Goal: Book appointment/travel/reservation

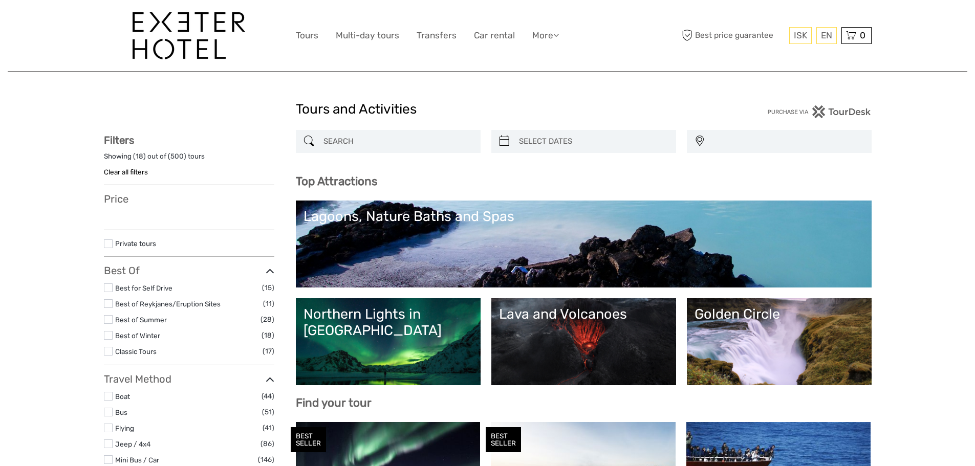
select select
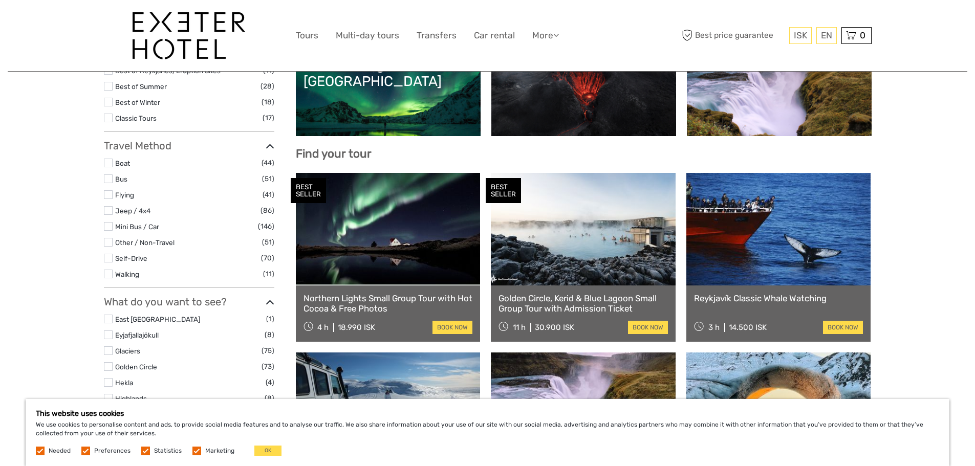
scroll to position [256, 0]
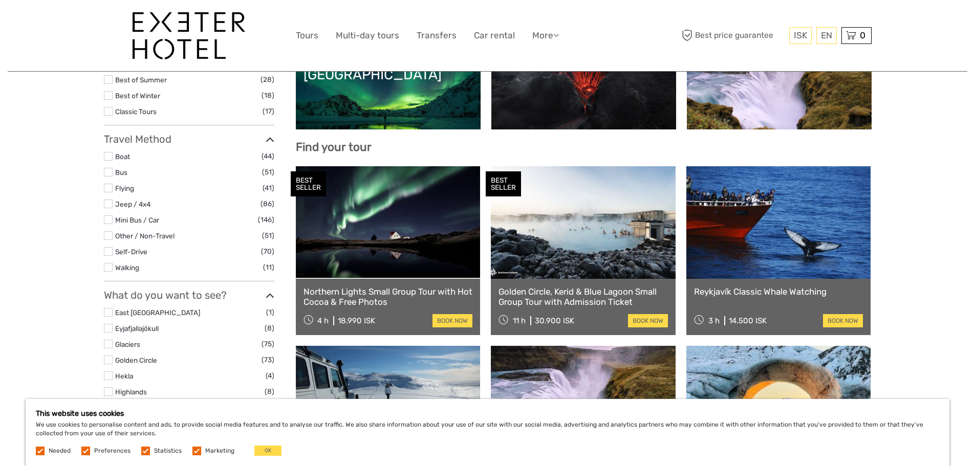
click at [380, 224] on link at bounding box center [388, 222] width 185 height 113
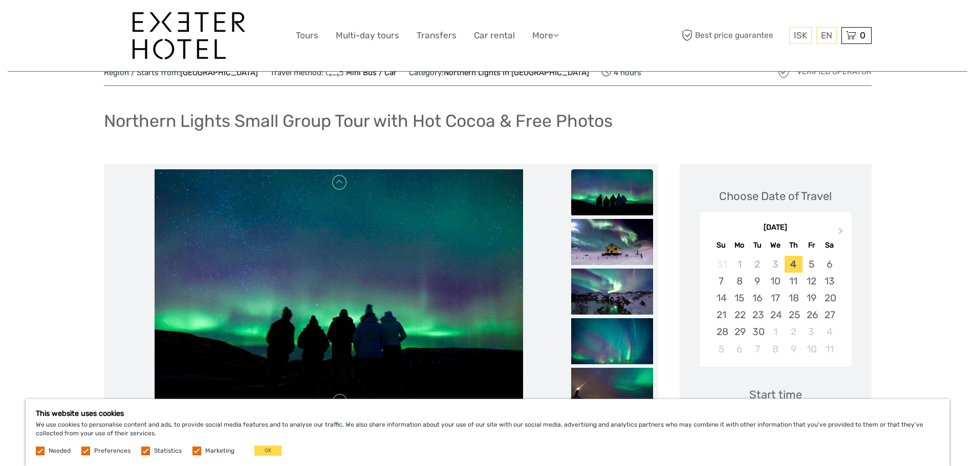
scroll to position [102, 0]
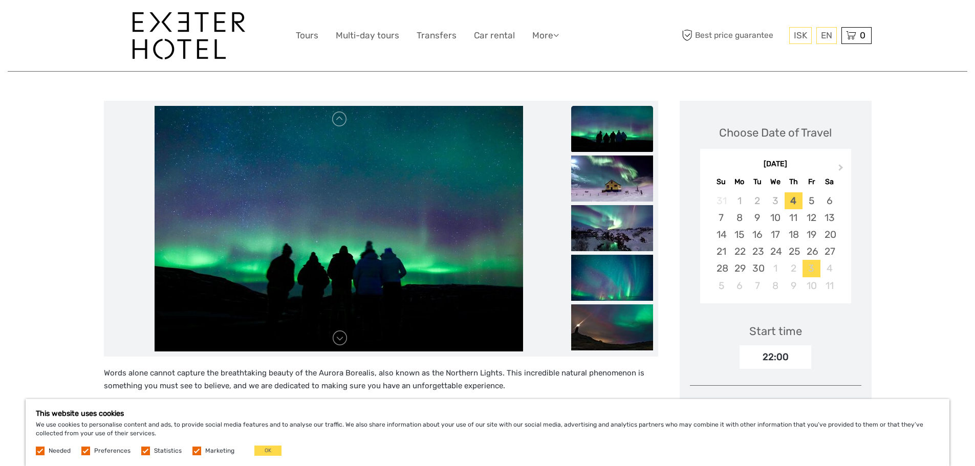
click at [810, 267] on div "3" at bounding box center [812, 268] width 18 height 17
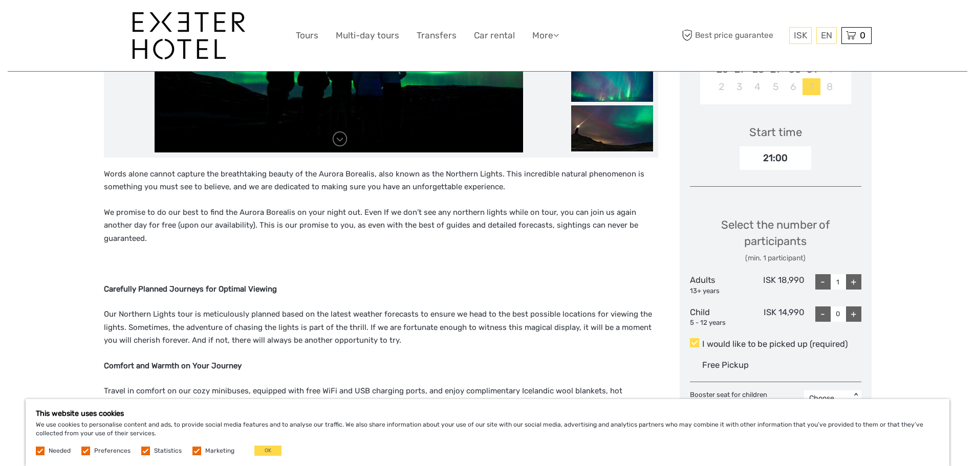
scroll to position [307, 0]
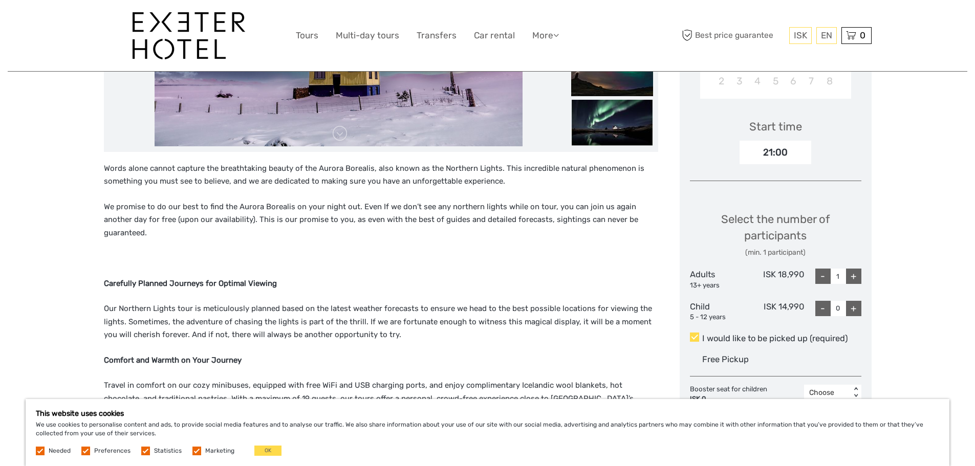
click at [857, 276] on div "+" at bounding box center [853, 276] width 15 height 15
type input "3"
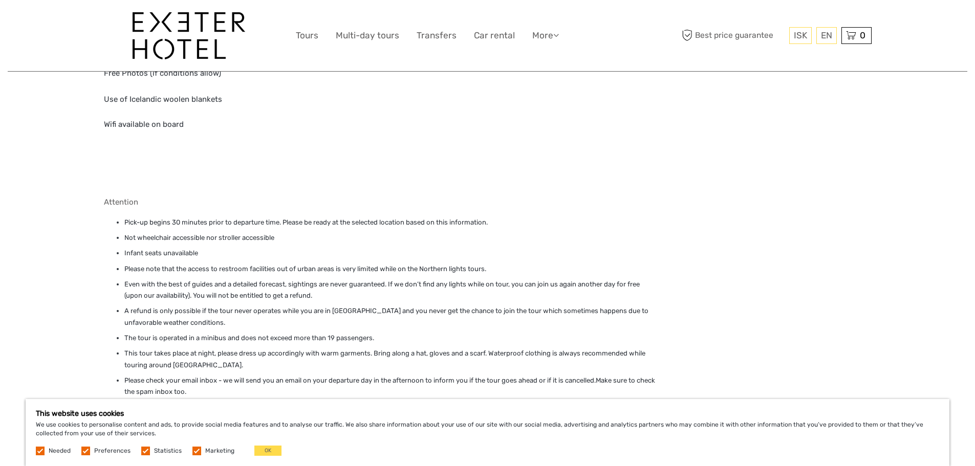
scroll to position [1638, 0]
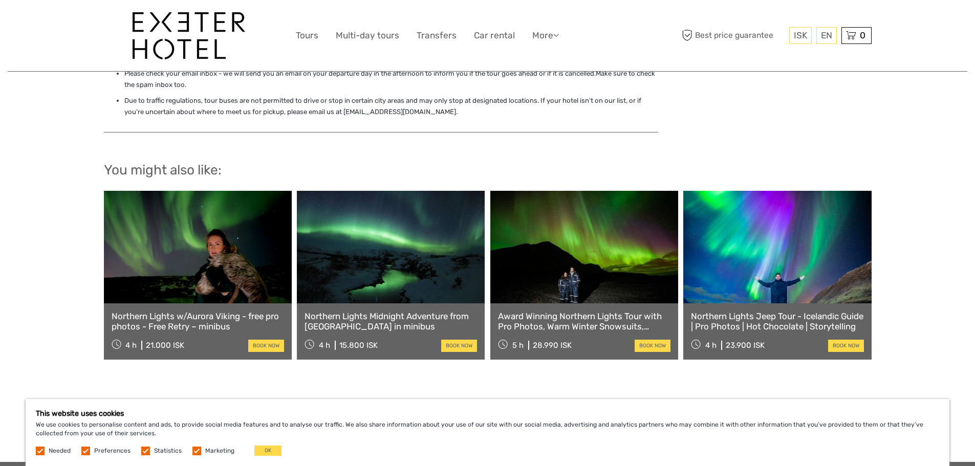
click at [779, 230] on link at bounding box center [777, 247] width 188 height 113
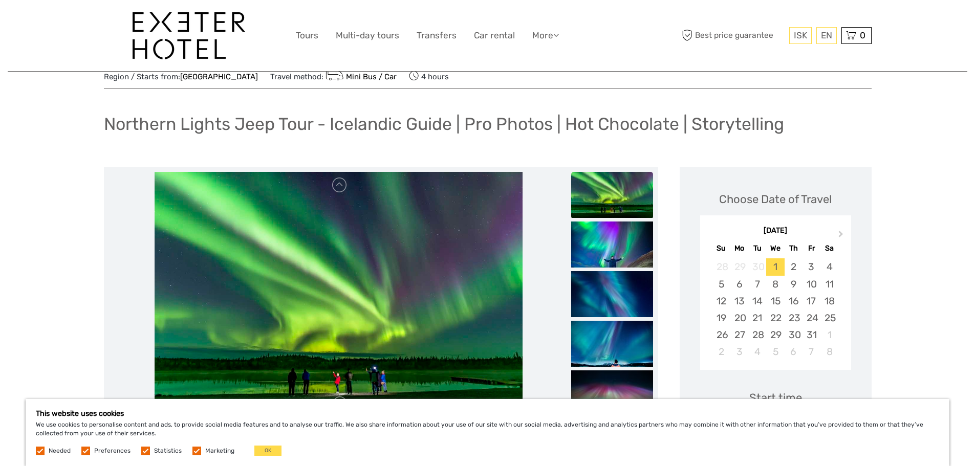
scroll to position [51, 0]
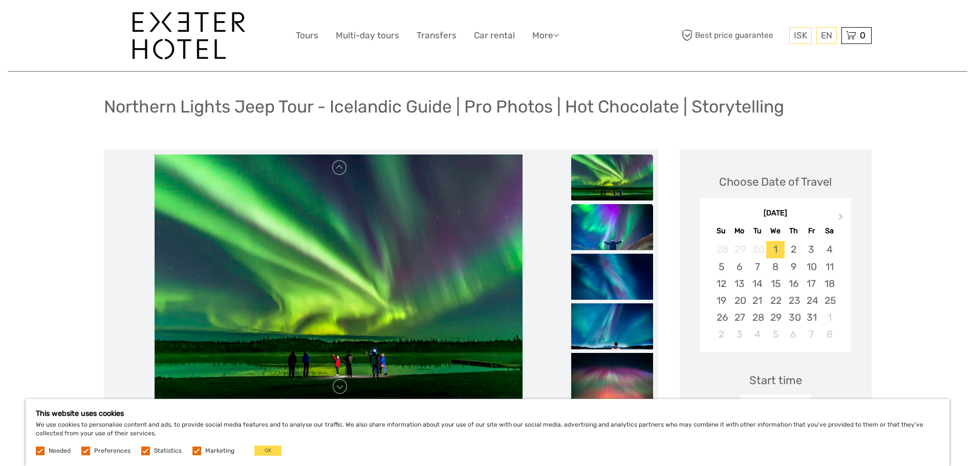
click at [618, 237] on img at bounding box center [612, 227] width 82 height 46
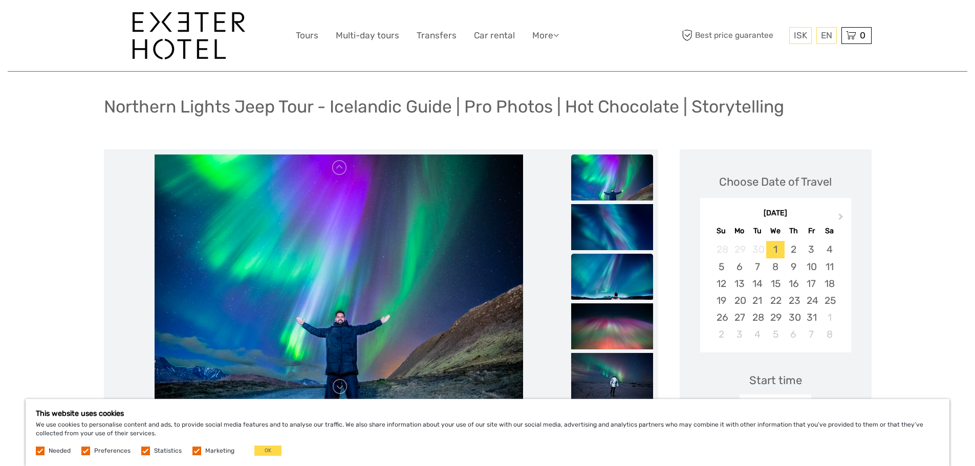
click at [599, 288] on img at bounding box center [612, 277] width 82 height 46
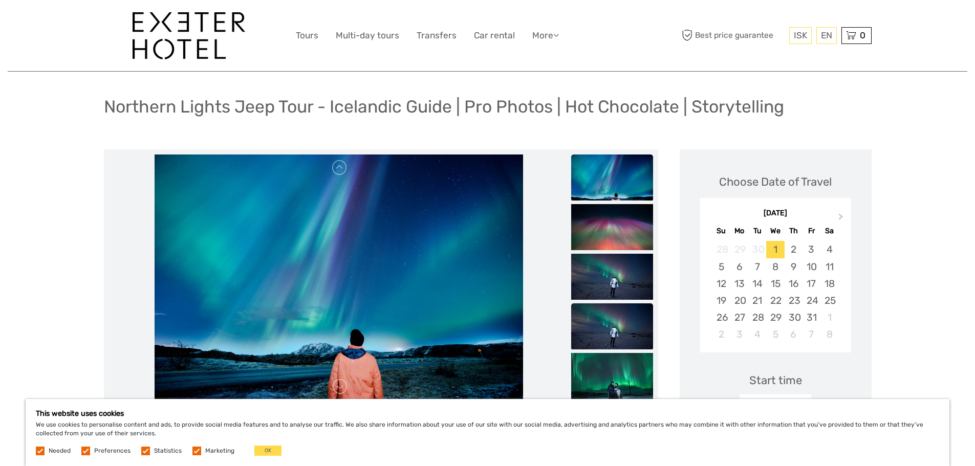
click at [614, 328] on img at bounding box center [612, 327] width 82 height 46
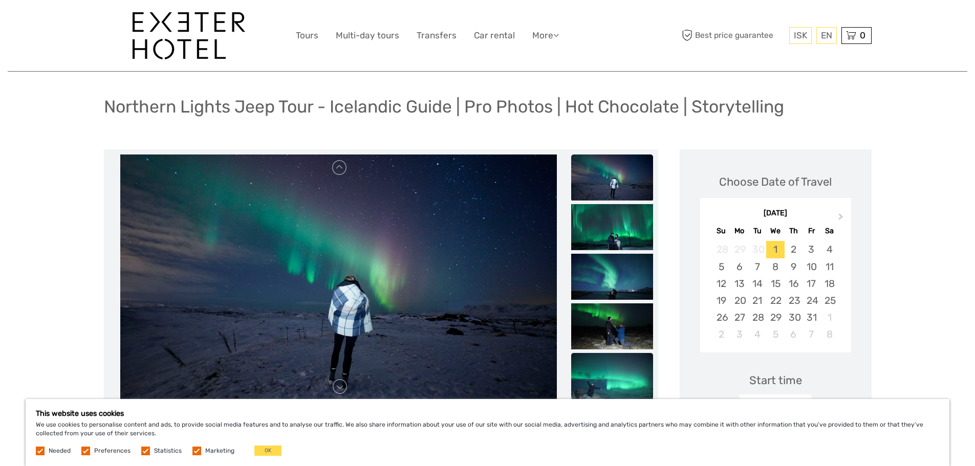
click at [613, 380] on img at bounding box center [612, 376] width 82 height 46
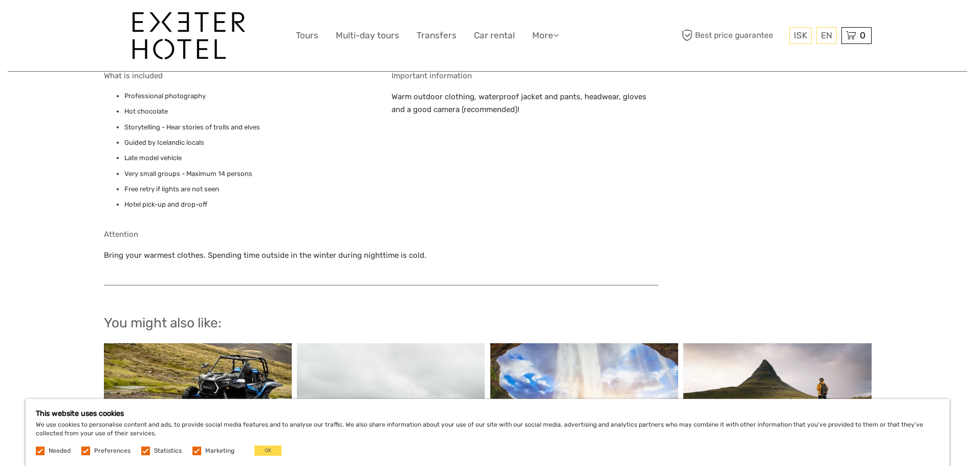
scroll to position [729, 0]
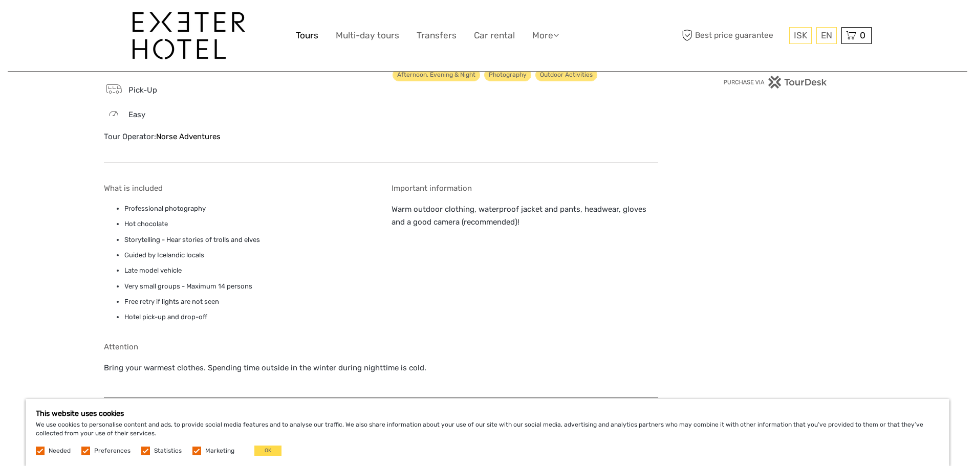
click at [306, 33] on link "Tours" at bounding box center [307, 35] width 23 height 15
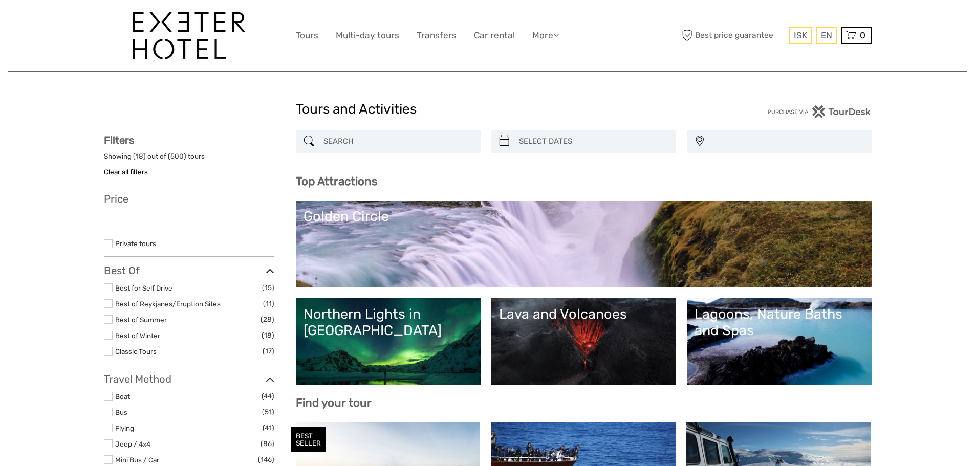
select select
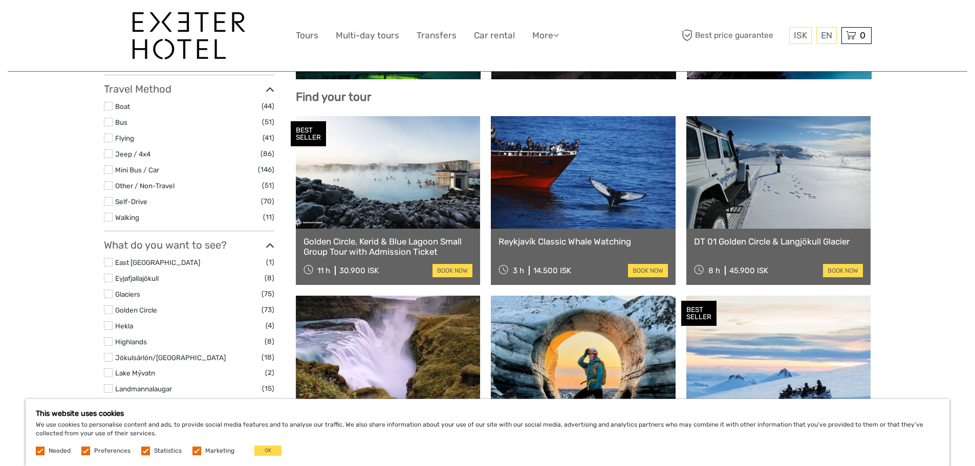
scroll to position [307, 0]
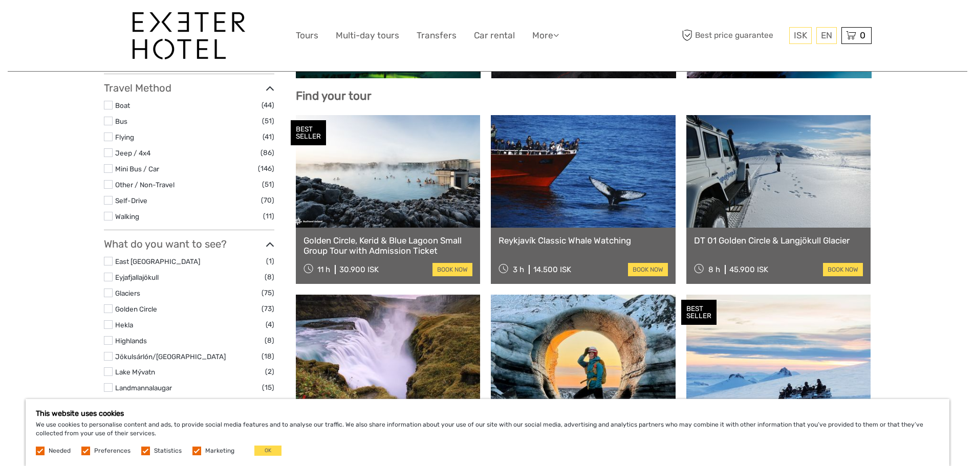
click at [541, 185] on link at bounding box center [583, 171] width 185 height 113
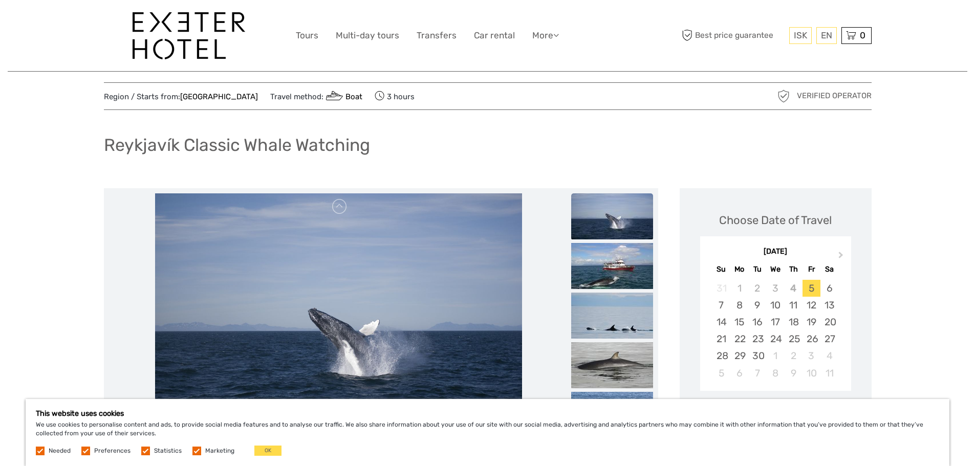
scroll to position [14, 0]
click at [616, 275] on img at bounding box center [612, 267] width 82 height 46
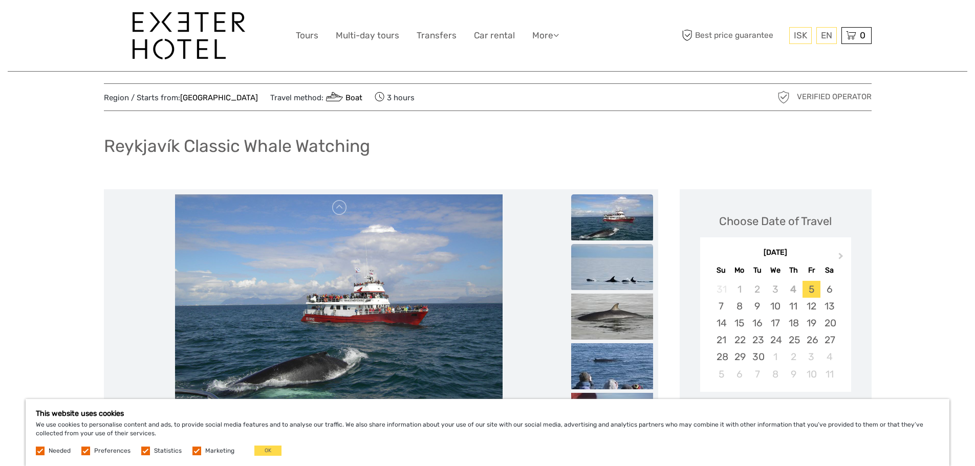
scroll to position [65, 0]
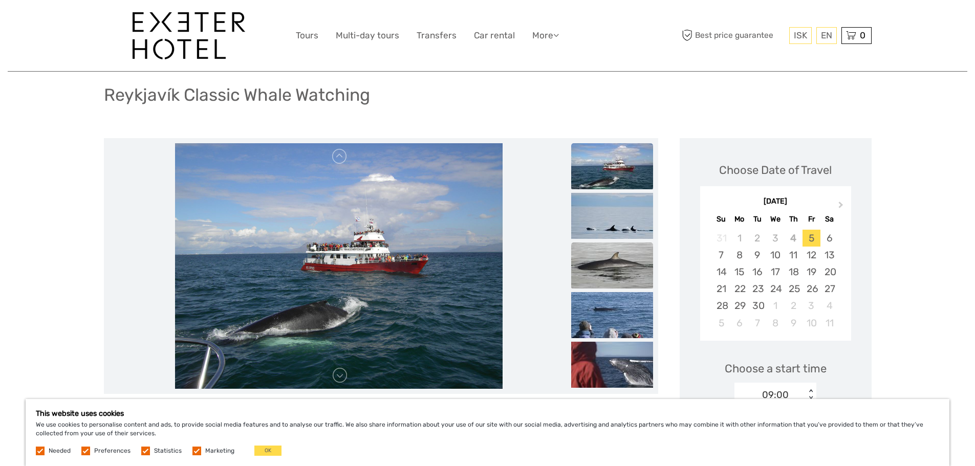
click at [607, 262] on img at bounding box center [612, 266] width 82 height 46
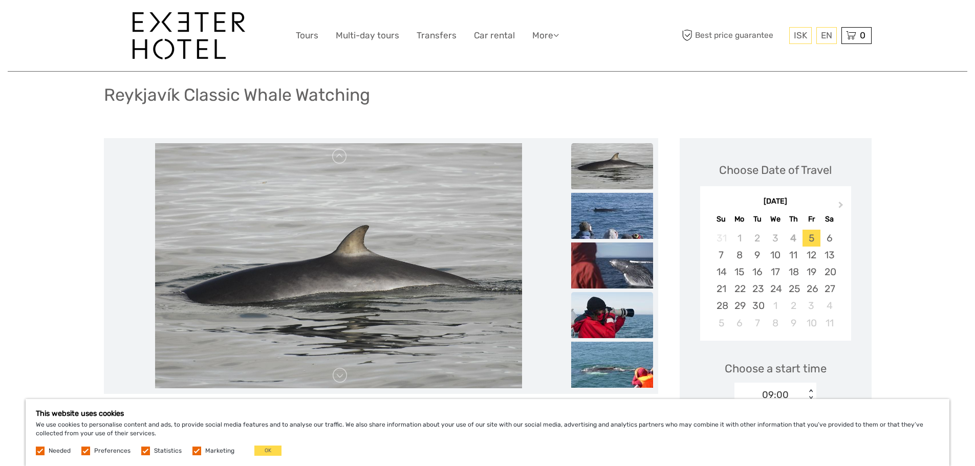
click at [612, 301] on img at bounding box center [612, 315] width 82 height 46
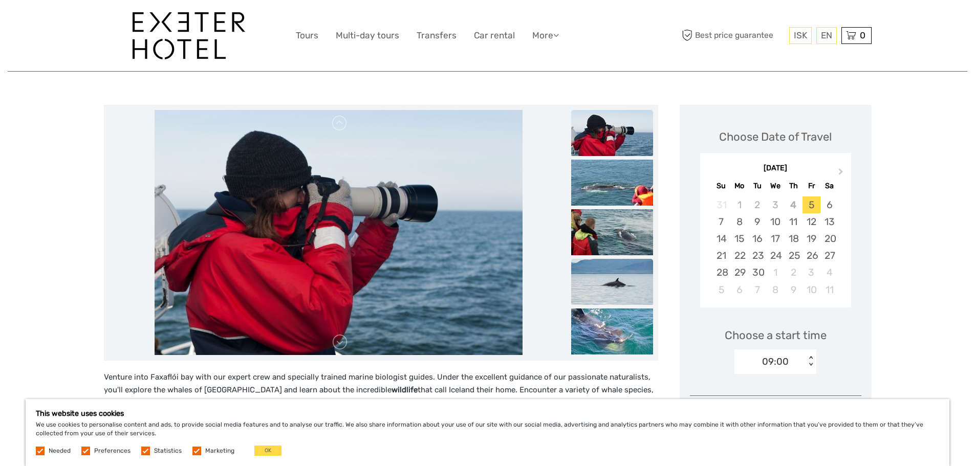
scroll to position [116, 0]
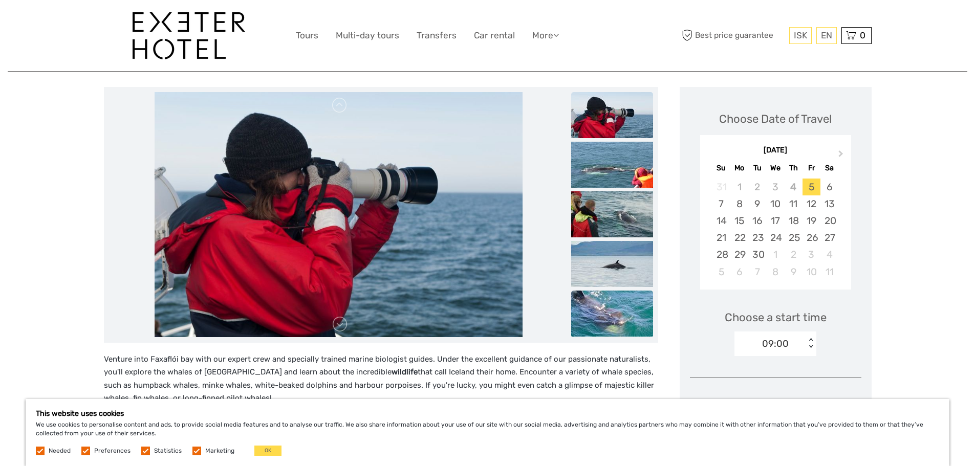
click at [612, 304] on img at bounding box center [612, 314] width 82 height 46
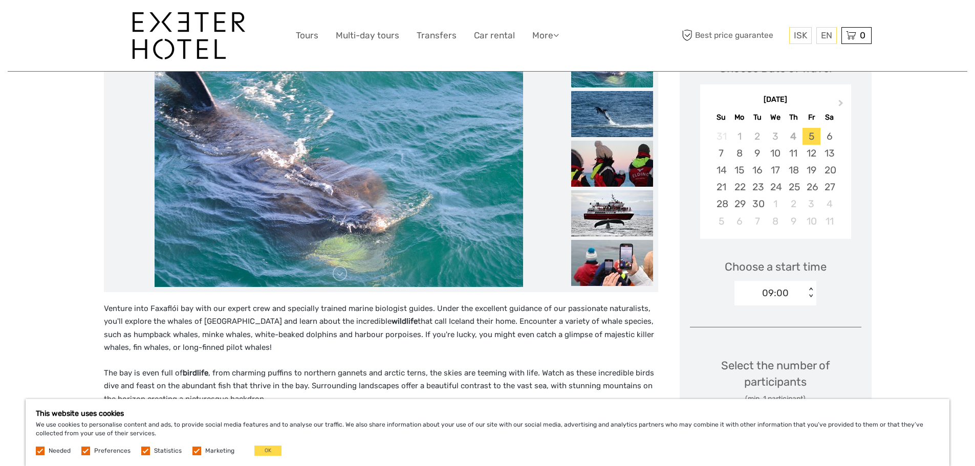
scroll to position [167, 0]
click at [636, 247] on img at bounding box center [612, 263] width 82 height 46
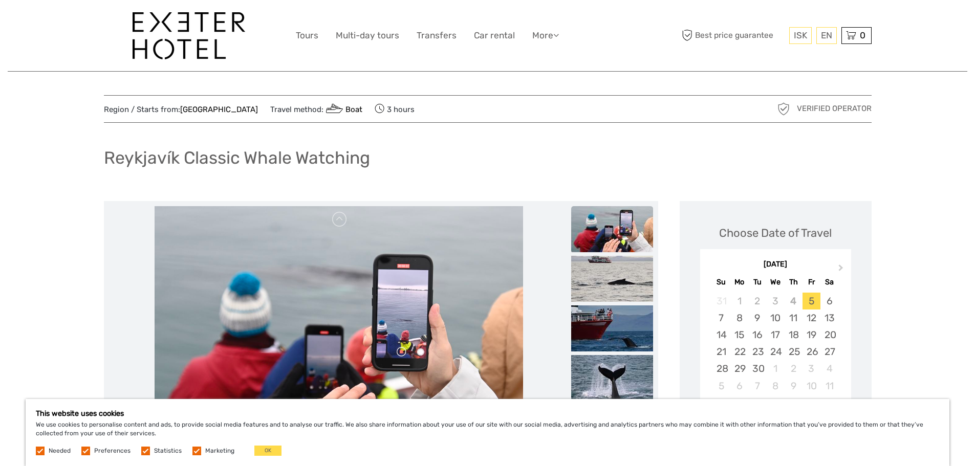
scroll to position [0, 0]
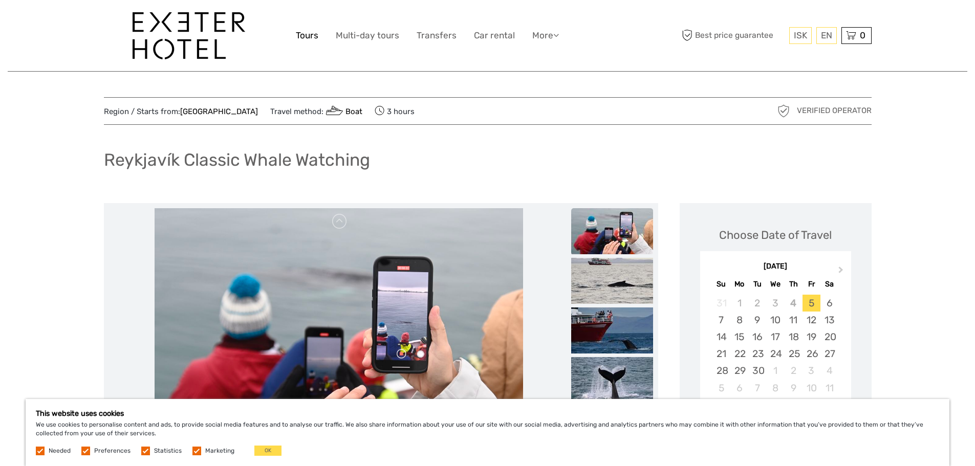
click at [305, 40] on link "Tours" at bounding box center [307, 35] width 23 height 15
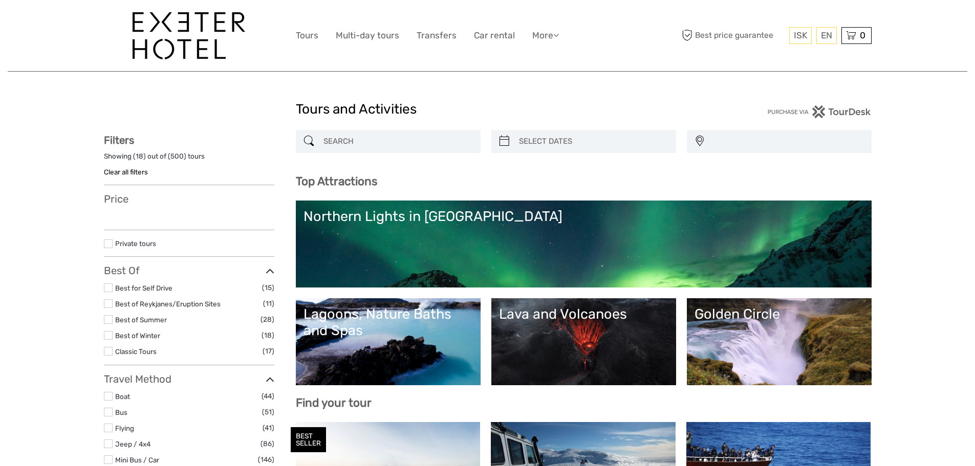
select select
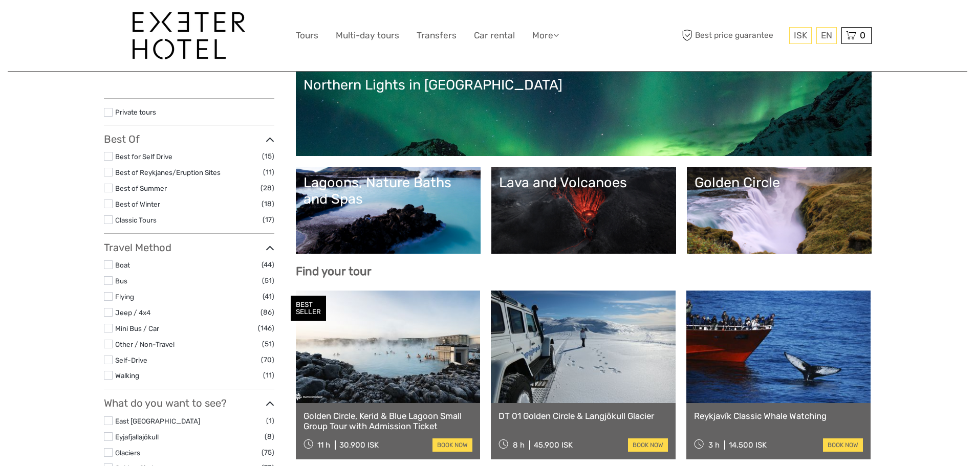
select select
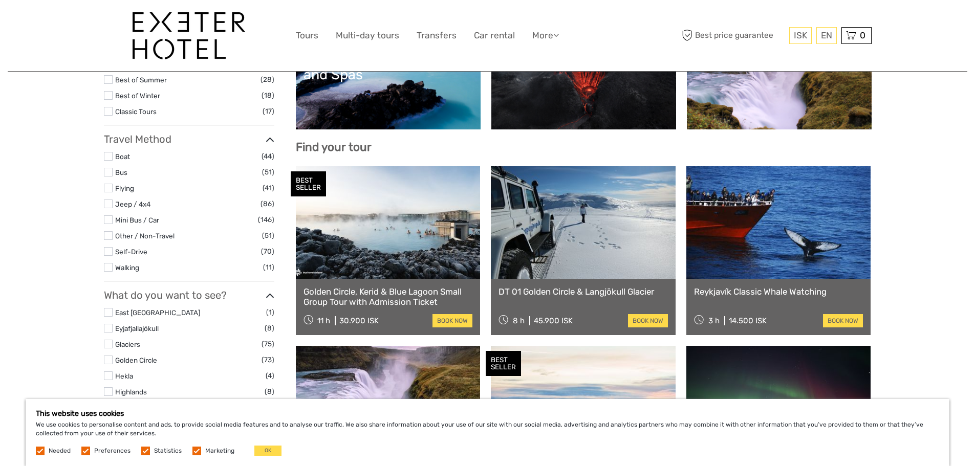
click at [614, 239] on link at bounding box center [583, 222] width 185 height 113
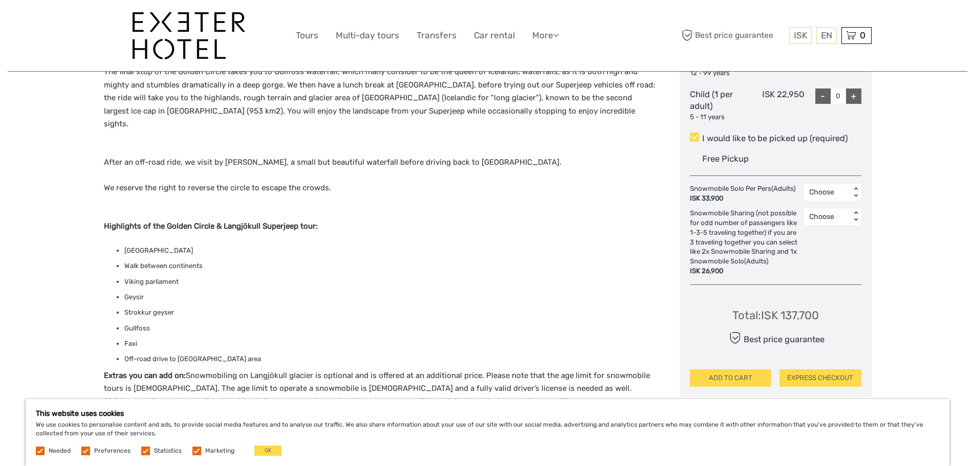
scroll to position [519, 0]
drag, startPoint x: 204, startPoint y: 255, endPoint x: 123, endPoint y: 259, distance: 81.0
click at [123, 259] on ul "Thingvellir National Park Walk between continents Viking parliament Geysir Stro…" at bounding box center [381, 306] width 554 height 120
copy li "Walk between continents"
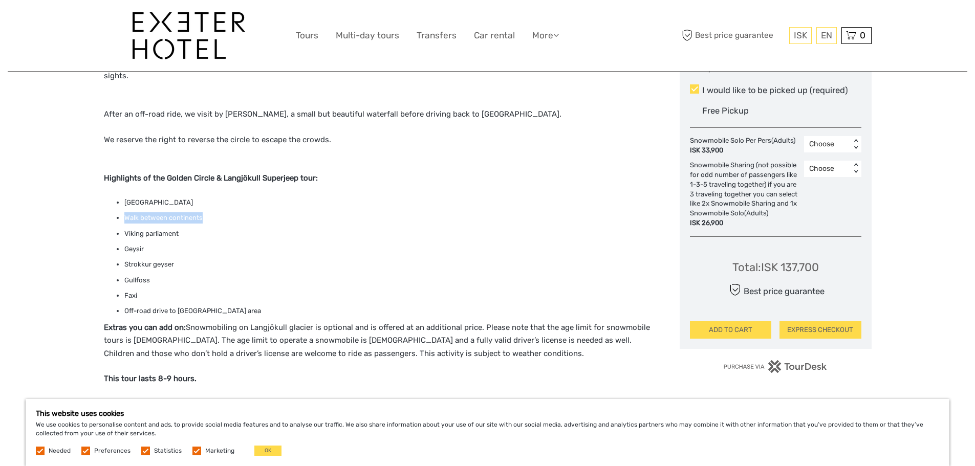
scroll to position [417, 0]
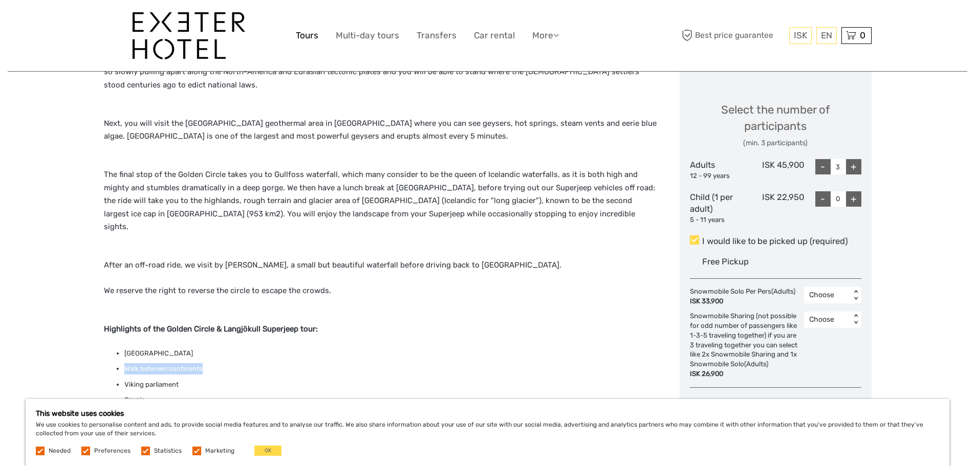
click at [304, 36] on link "Tours" at bounding box center [307, 35] width 23 height 15
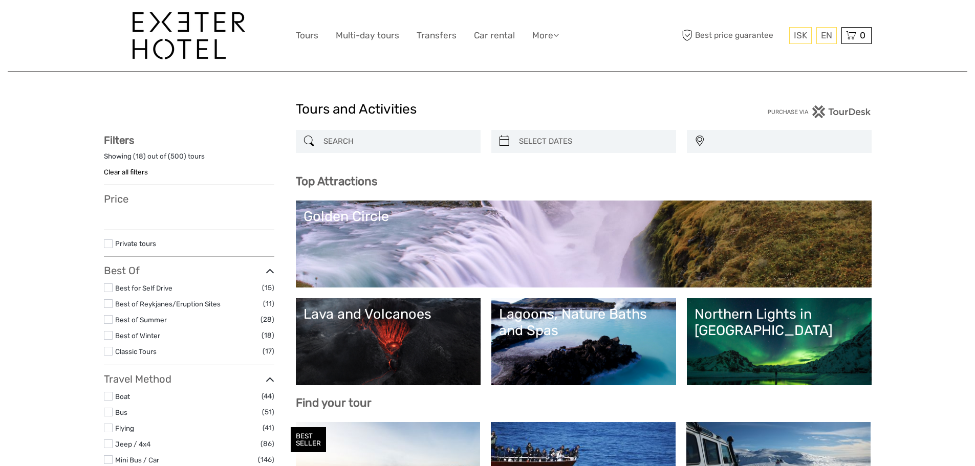
select select
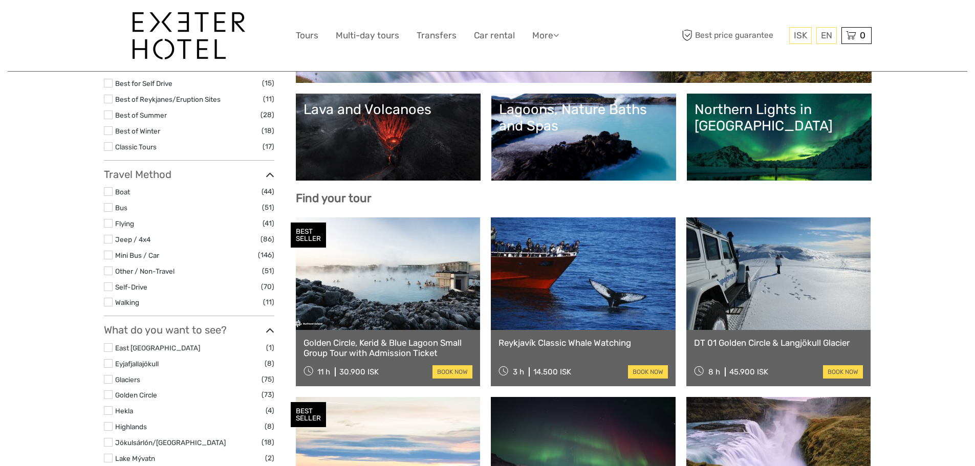
select select
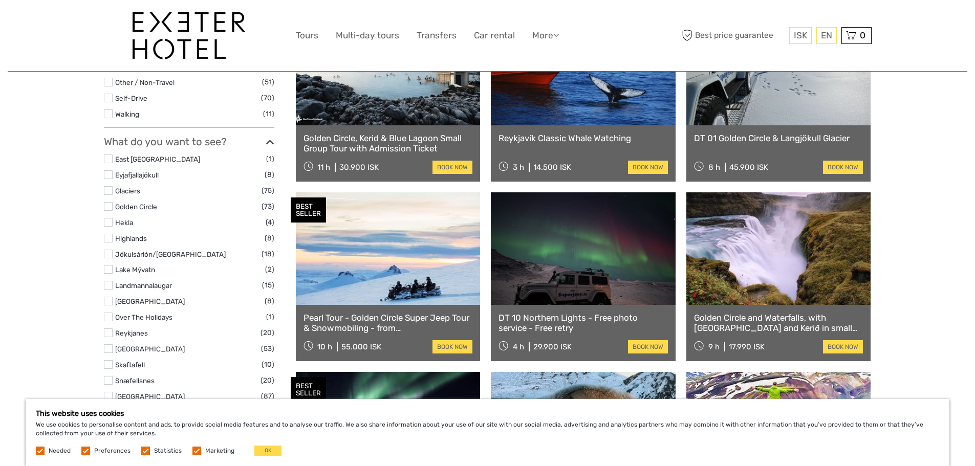
scroll to position [461, 0]
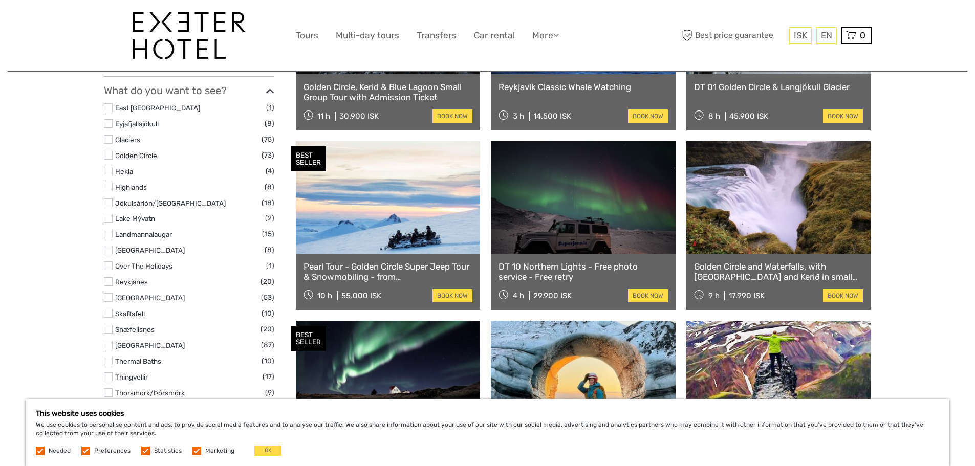
click at [388, 189] on link at bounding box center [388, 197] width 185 height 113
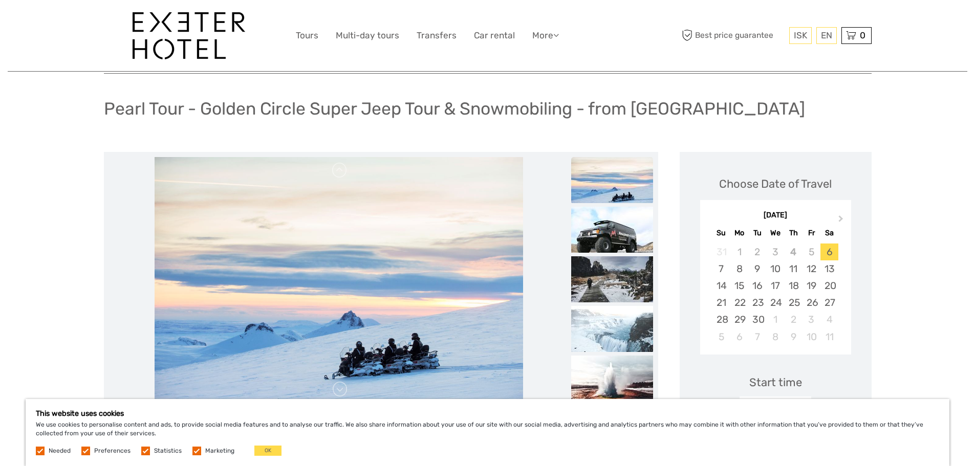
scroll to position [102, 0]
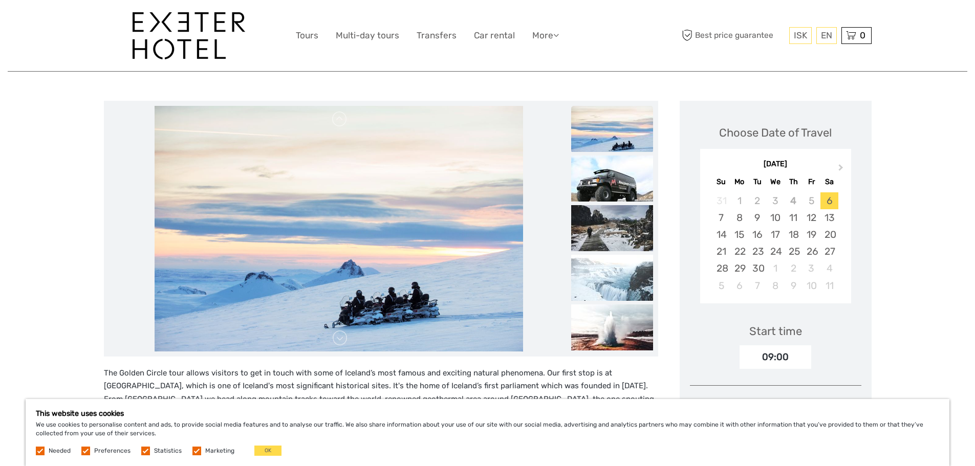
click at [420, 216] on img at bounding box center [339, 229] width 369 height 246
click at [623, 135] on img at bounding box center [612, 129] width 82 height 46
click at [606, 194] on img at bounding box center [612, 179] width 82 height 46
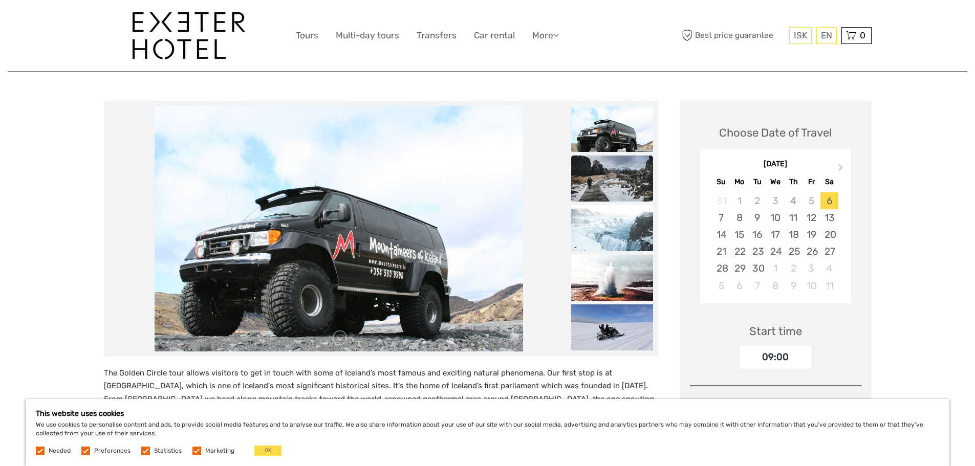
click at [627, 169] on img at bounding box center [612, 179] width 82 height 46
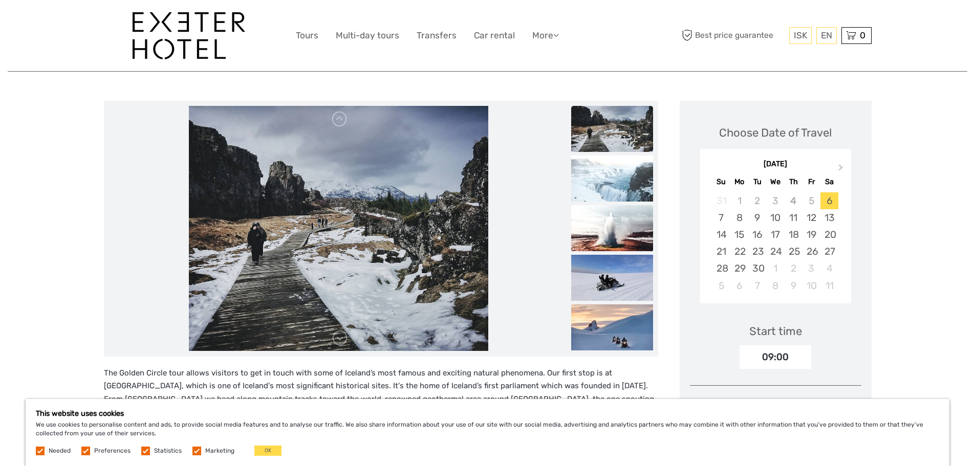
click at [611, 229] on img at bounding box center [612, 228] width 82 height 46
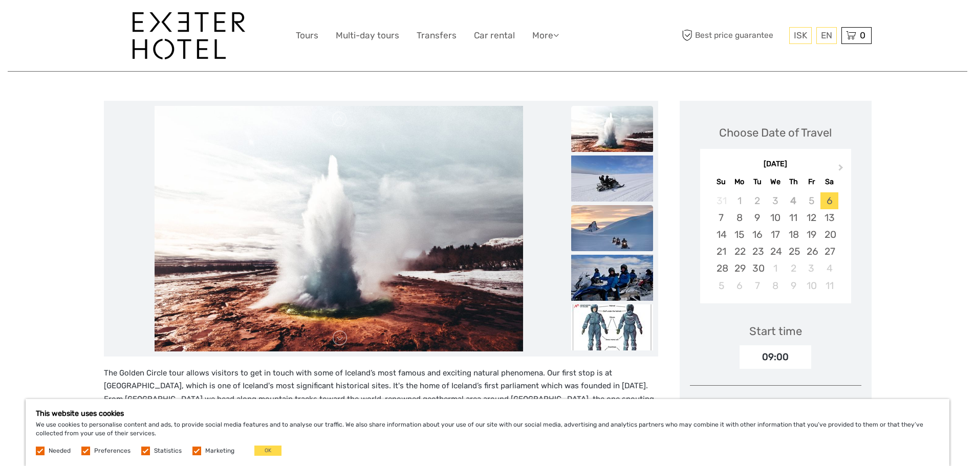
click at [613, 233] on img at bounding box center [612, 228] width 82 height 46
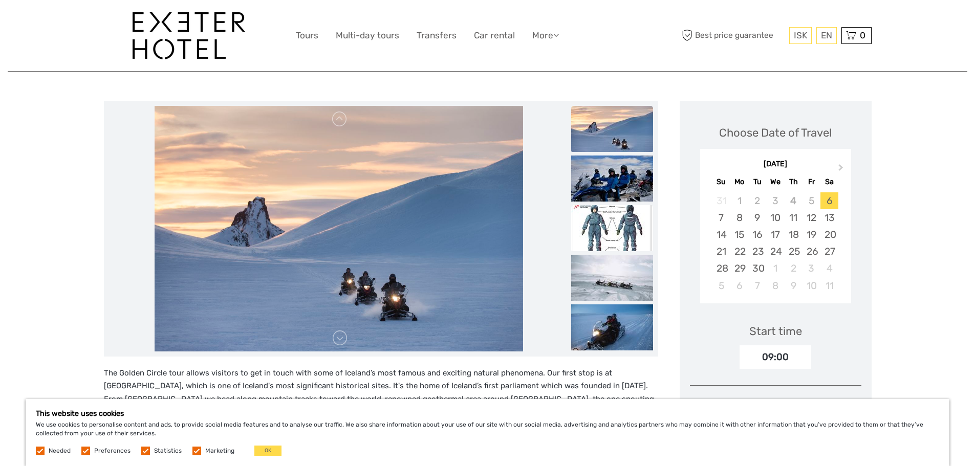
click at [622, 225] on img at bounding box center [612, 228] width 82 height 46
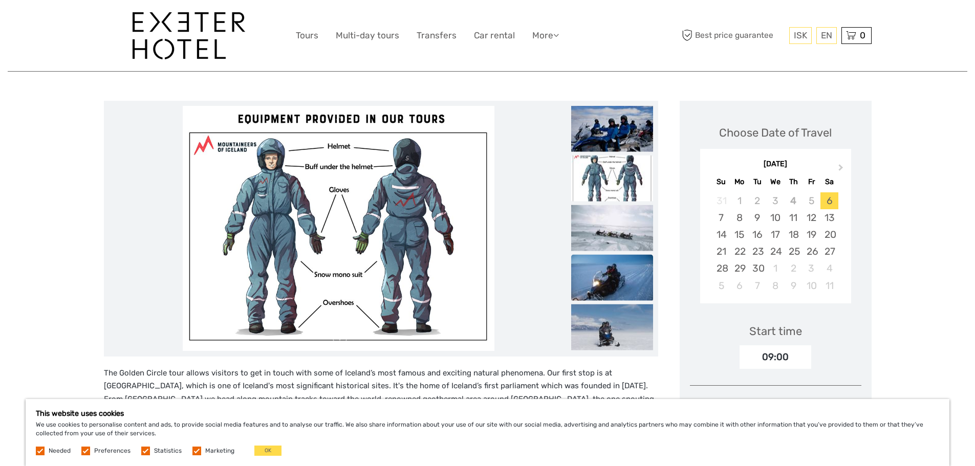
click at [613, 281] on img at bounding box center [612, 277] width 82 height 46
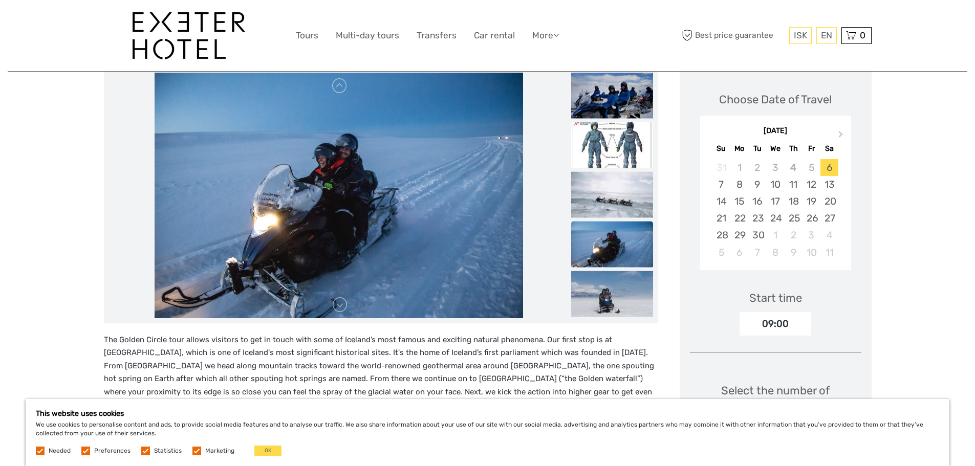
scroll to position [154, 0]
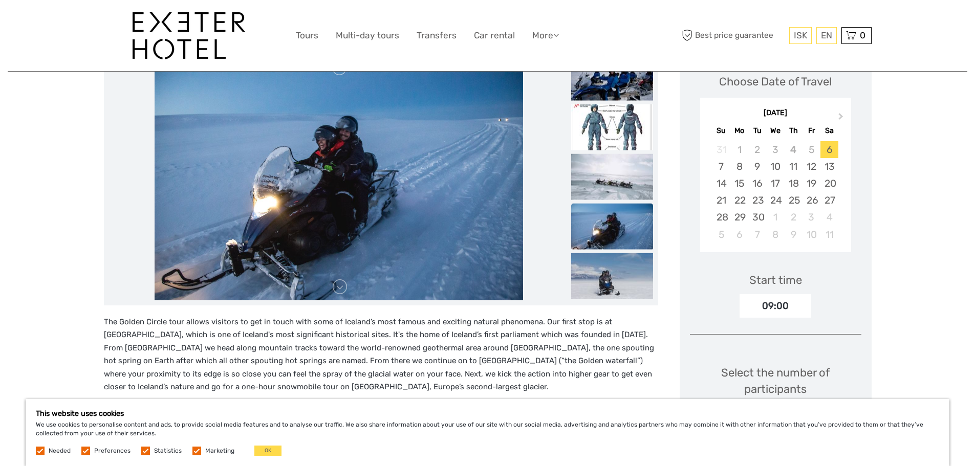
click at [613, 281] on img at bounding box center [612, 276] width 82 height 46
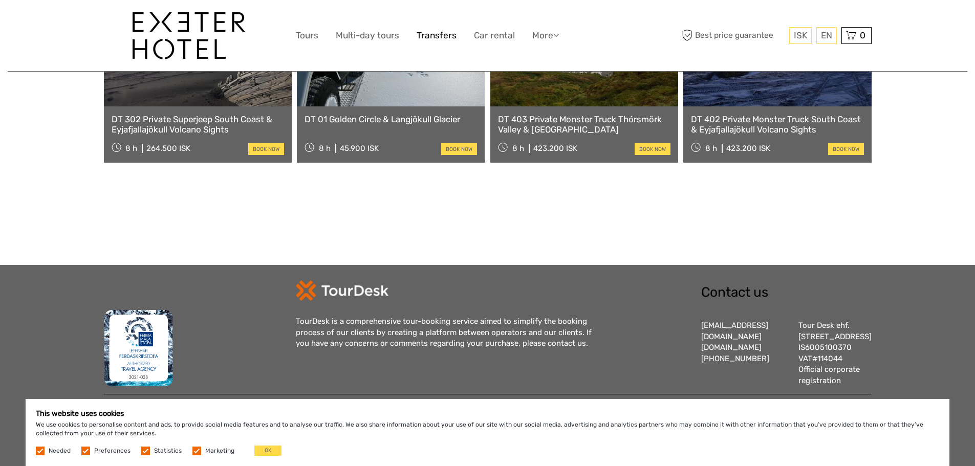
scroll to position [1203, 0]
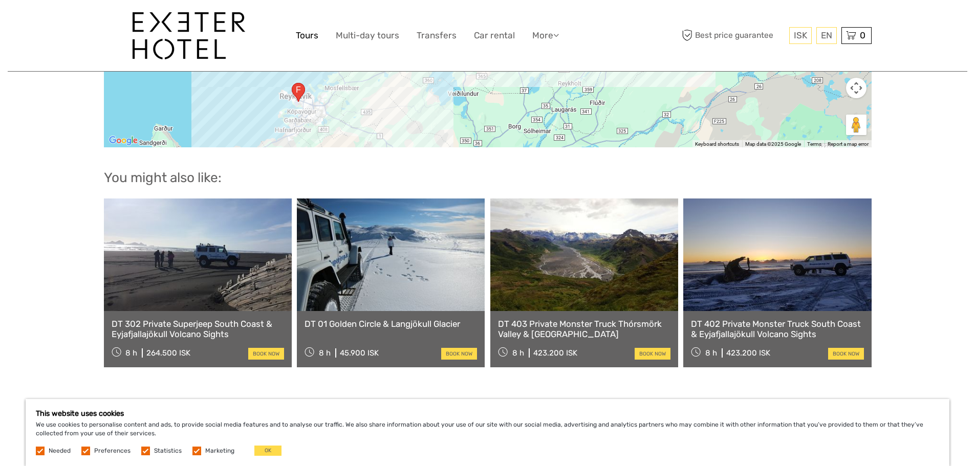
click at [311, 37] on link "Tours" at bounding box center [307, 35] width 23 height 15
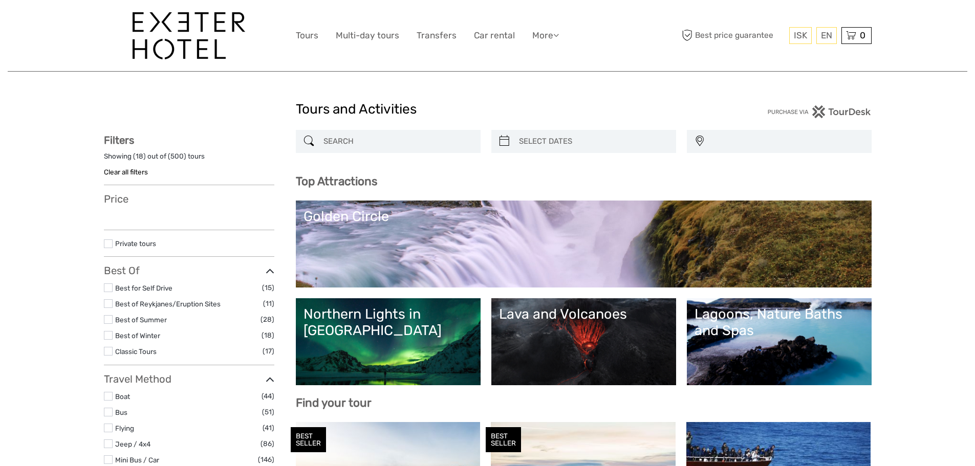
select select
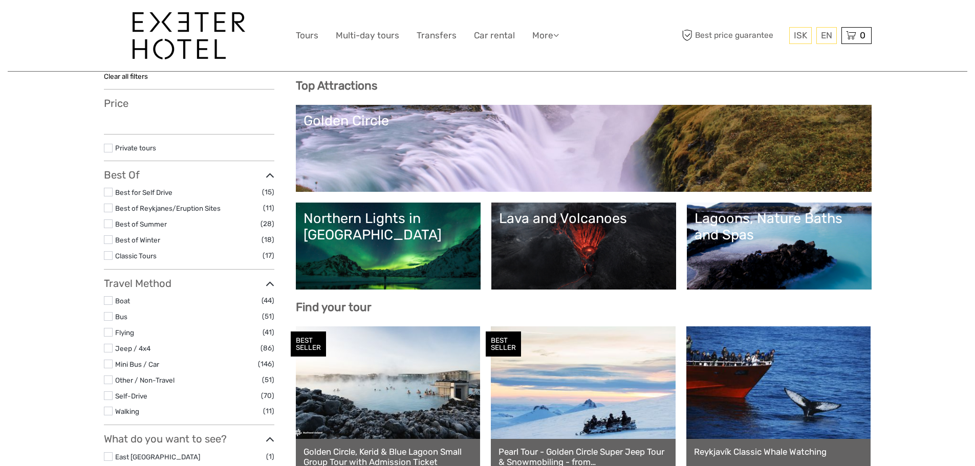
select select
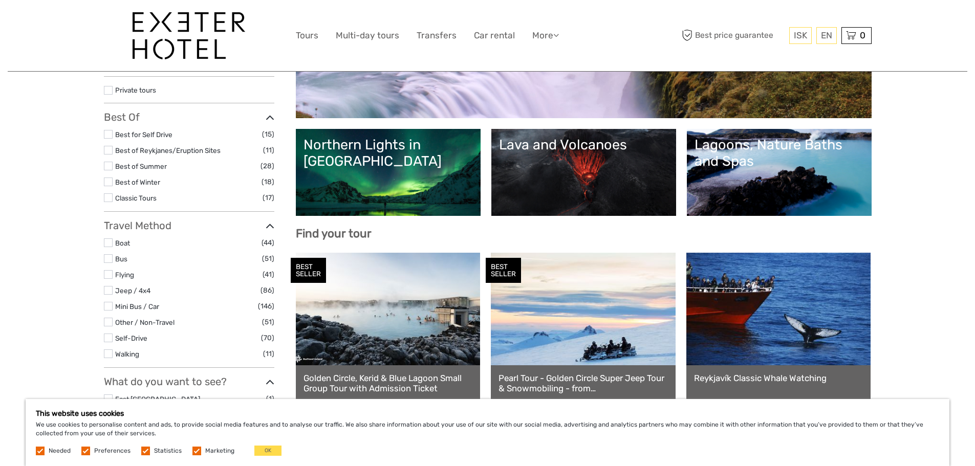
scroll to position [154, 0]
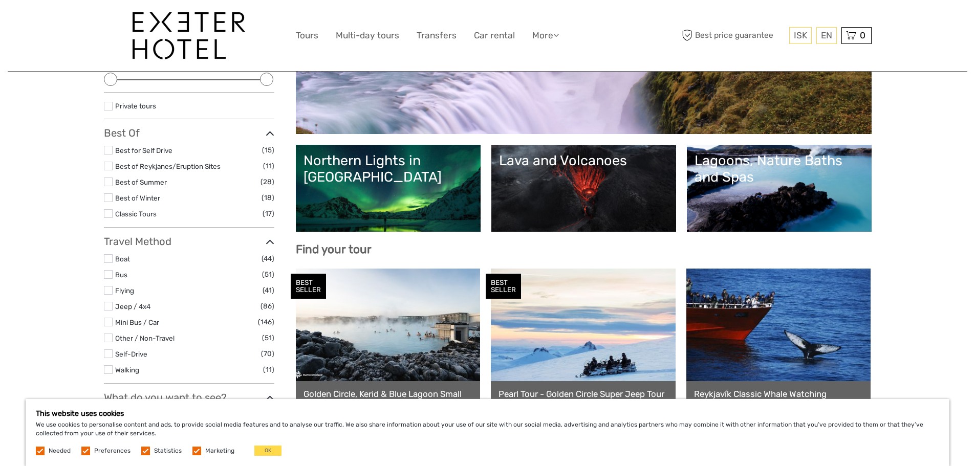
click at [571, 183] on link "Lava and Volcanoes" at bounding box center [583, 189] width 169 height 72
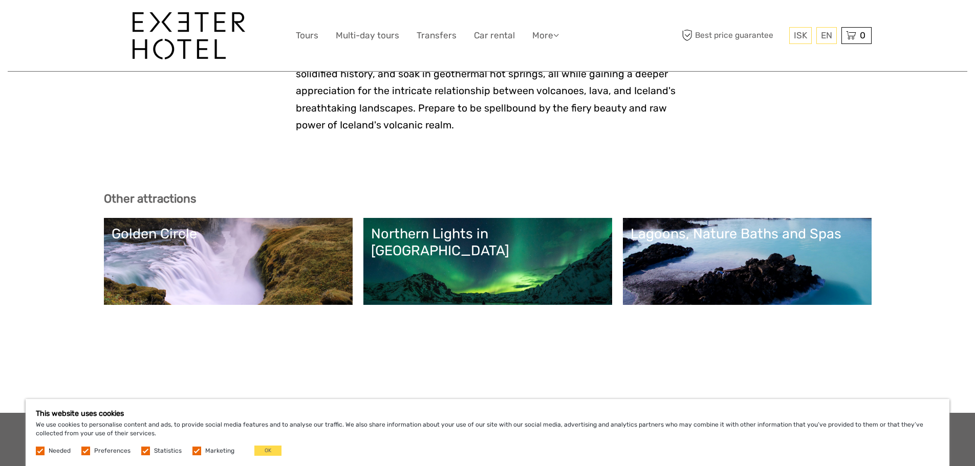
scroll to position [2219, 0]
